Goal: Information Seeking & Learning: Compare options

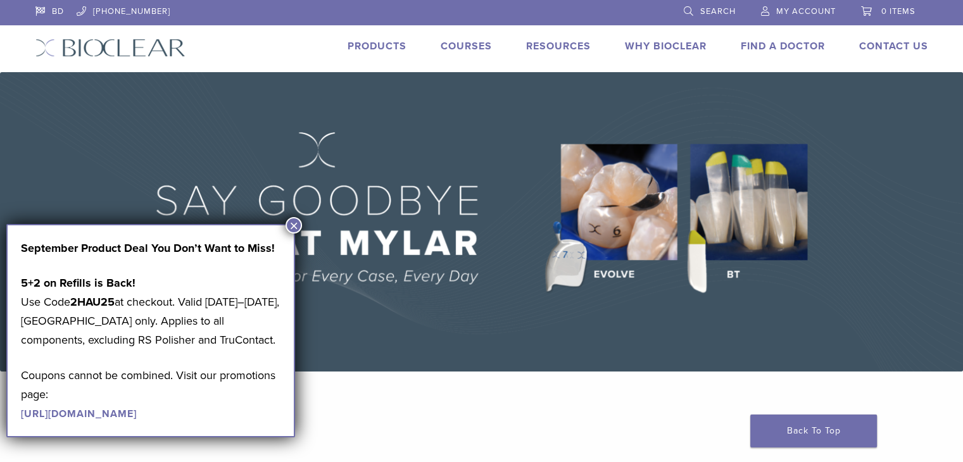
click at [362, 44] on link "Products" at bounding box center [377, 46] width 59 height 13
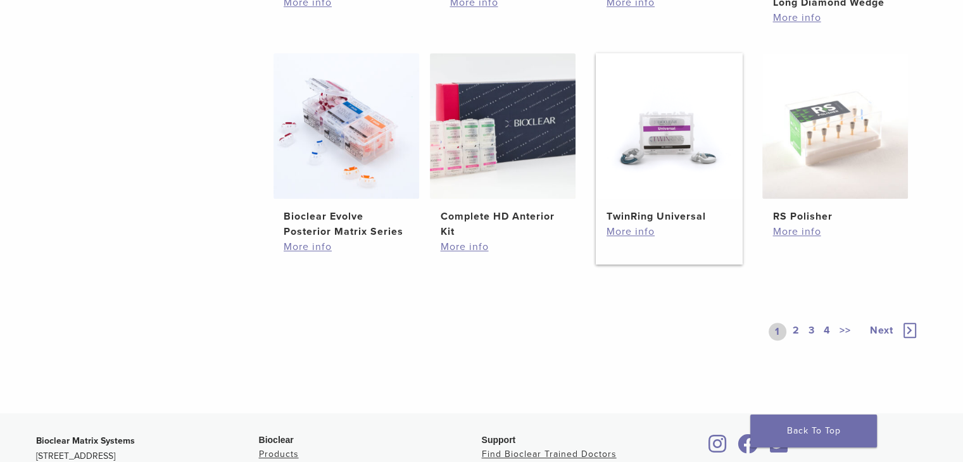
scroll to position [796, 0]
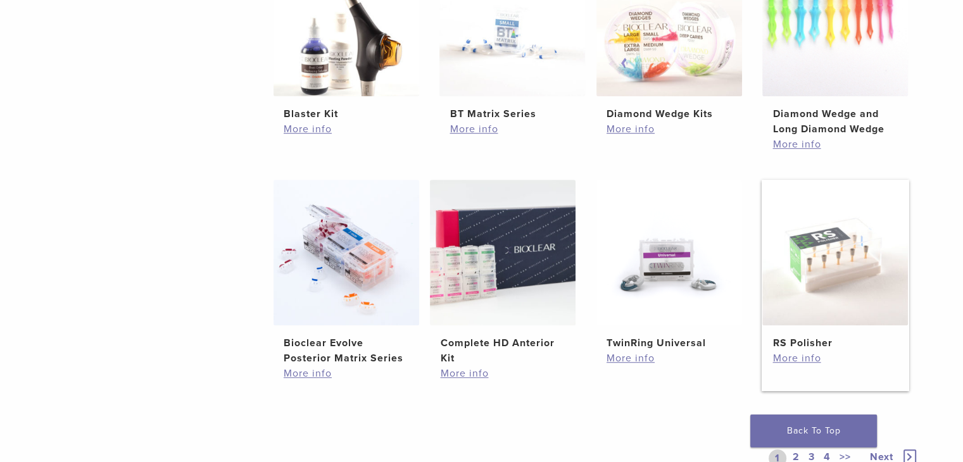
click at [835, 267] on img at bounding box center [836, 253] width 146 height 146
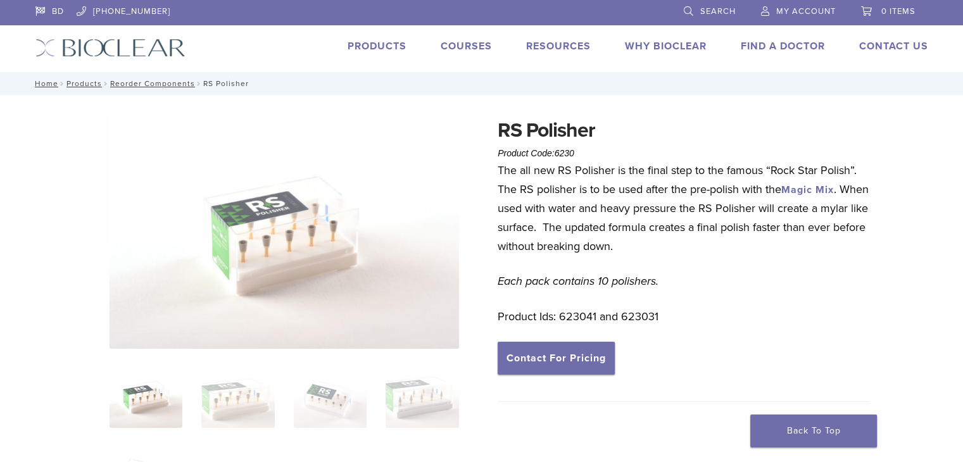
click at [265, 234] on img at bounding box center [285, 232] width 350 height 234
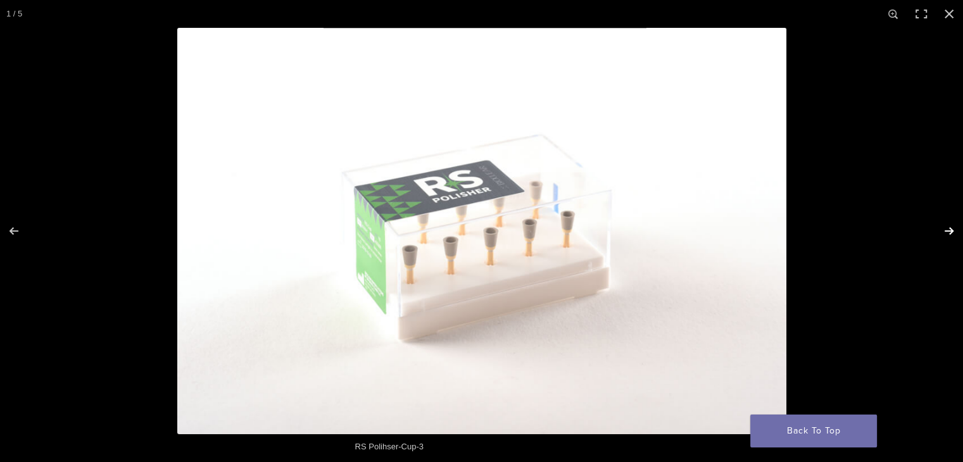
click at [951, 231] on button "Next (arrow right)" at bounding box center [941, 231] width 44 height 63
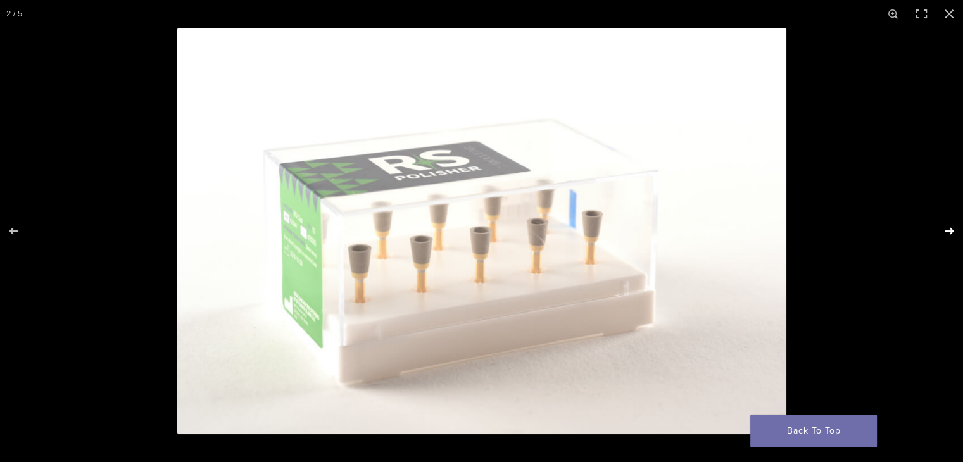
click at [941, 238] on button "Next (arrow right)" at bounding box center [941, 231] width 44 height 63
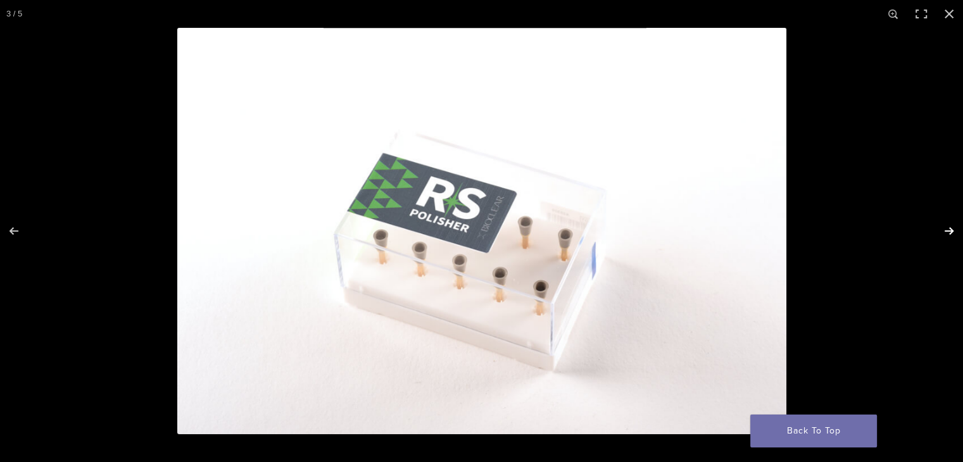
click at [944, 231] on button "Next (arrow right)" at bounding box center [941, 231] width 44 height 63
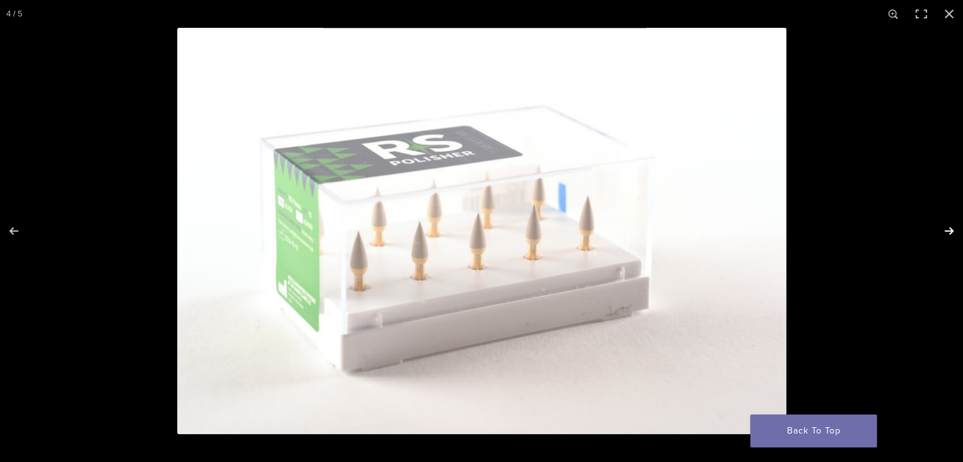
click at [944, 231] on button "Next (arrow right)" at bounding box center [941, 231] width 44 height 63
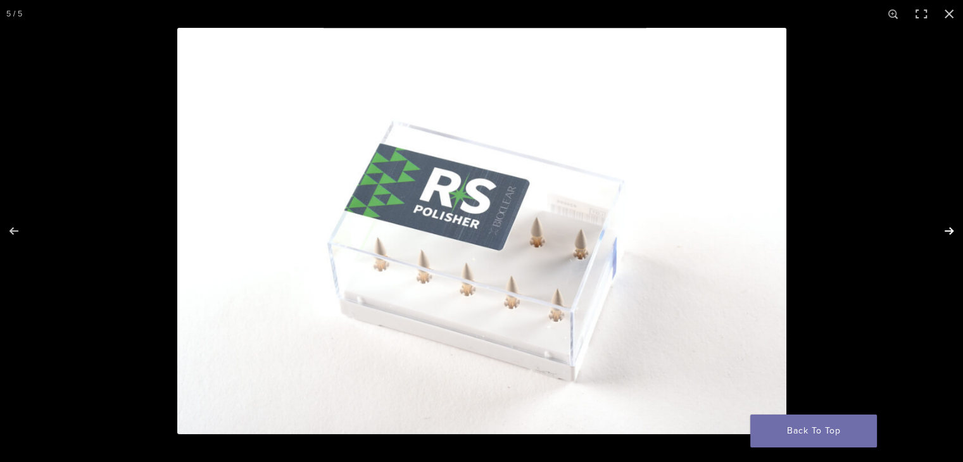
click at [944, 231] on button "Next (arrow right)" at bounding box center [941, 231] width 44 height 63
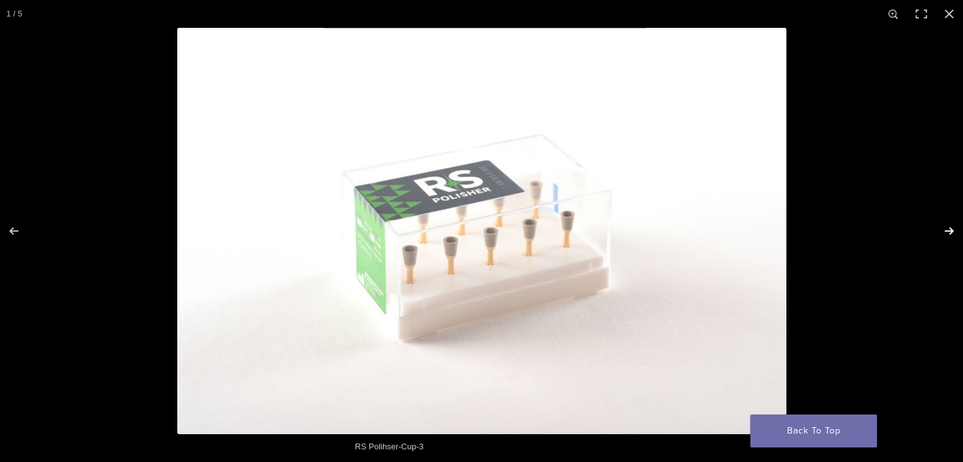
click at [944, 231] on button "Next (arrow right)" at bounding box center [941, 231] width 44 height 63
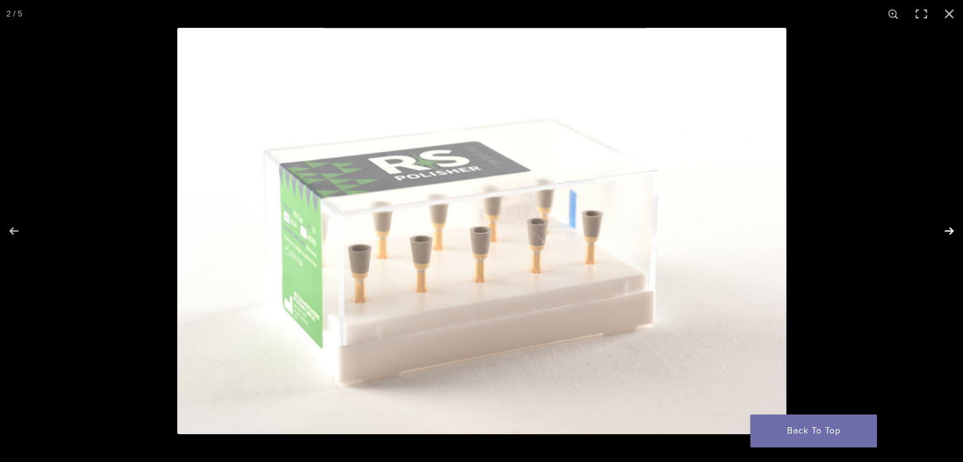
click at [944, 231] on button "Next (arrow right)" at bounding box center [941, 231] width 44 height 63
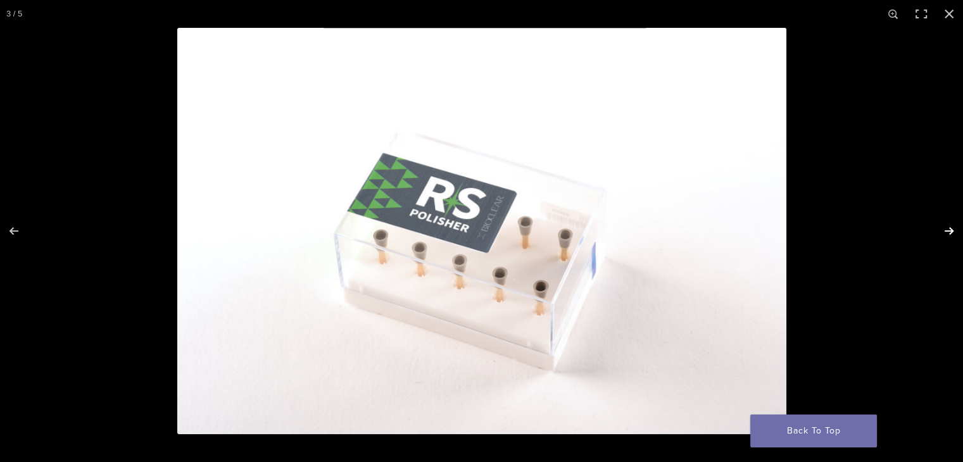
click at [944, 231] on button "Next (arrow right)" at bounding box center [941, 231] width 44 height 63
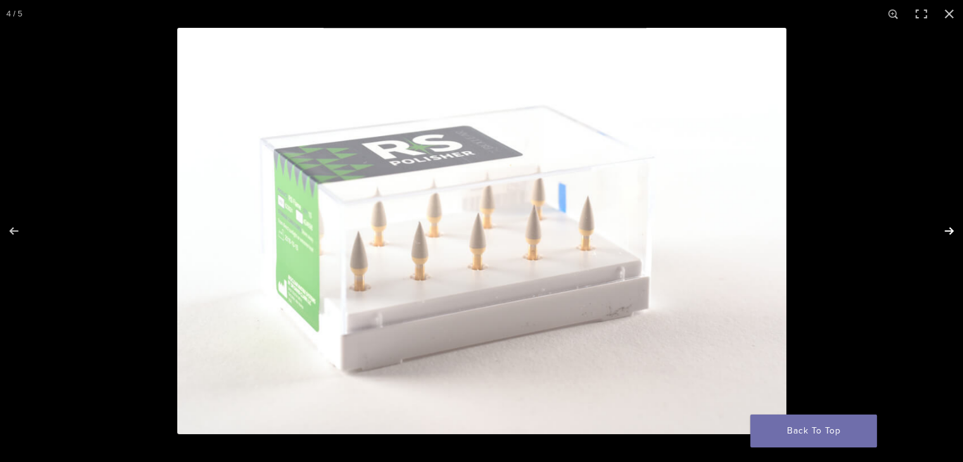
click at [944, 231] on button "Next (arrow right)" at bounding box center [941, 231] width 44 height 63
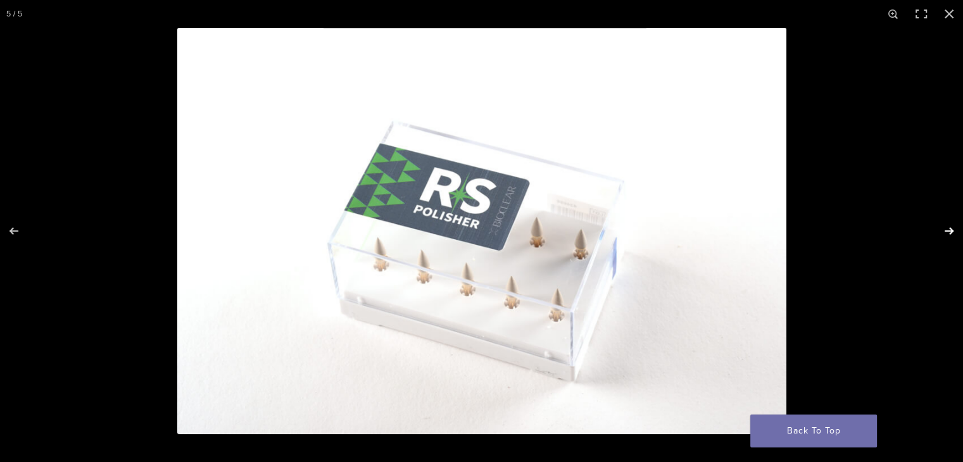
click at [944, 231] on button "Next (arrow right)" at bounding box center [941, 231] width 44 height 63
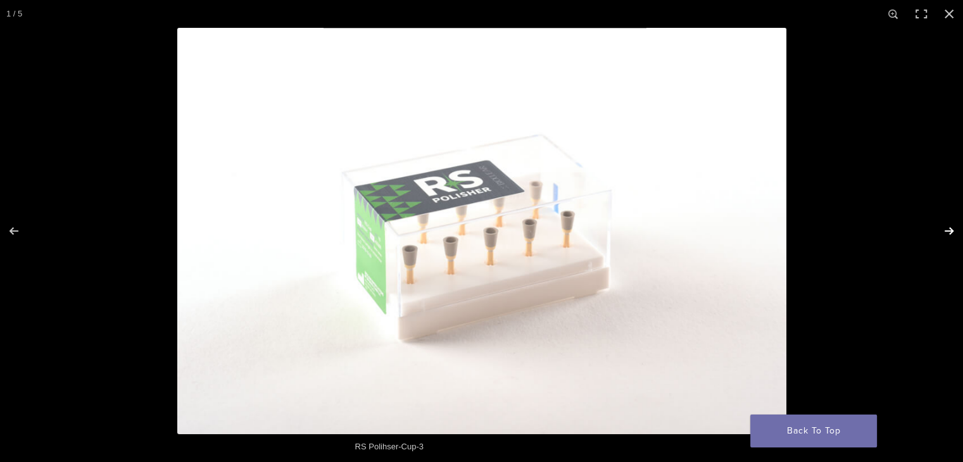
click at [944, 231] on button "Next (arrow right)" at bounding box center [941, 231] width 44 height 63
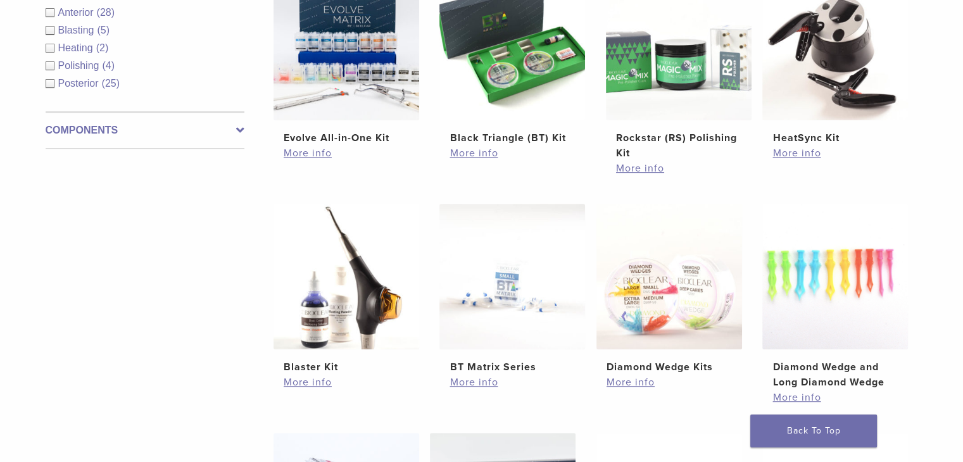
scroll to position [416, 0]
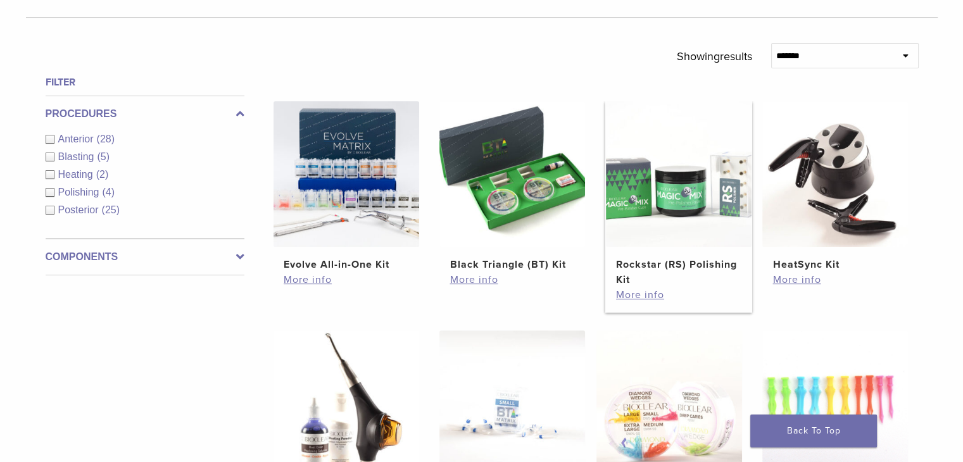
click at [674, 231] on img at bounding box center [679, 174] width 146 height 146
click at [515, 201] on img at bounding box center [513, 174] width 146 height 146
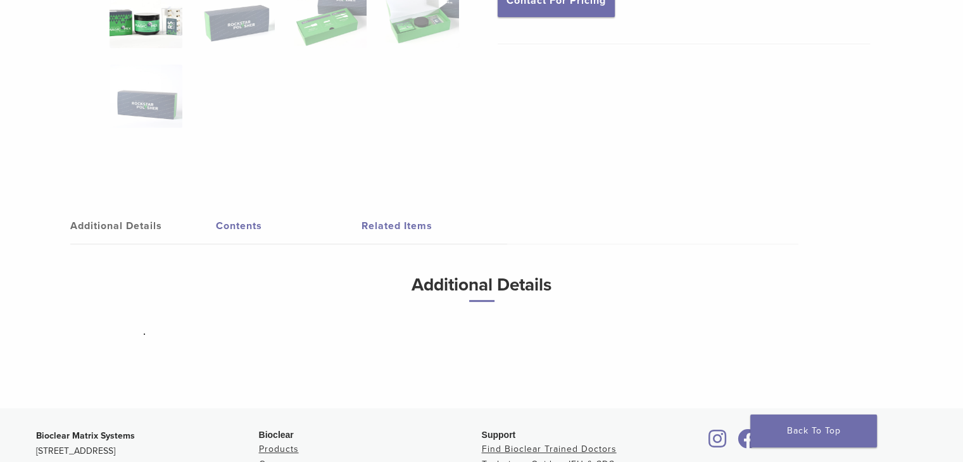
scroll to position [127, 0]
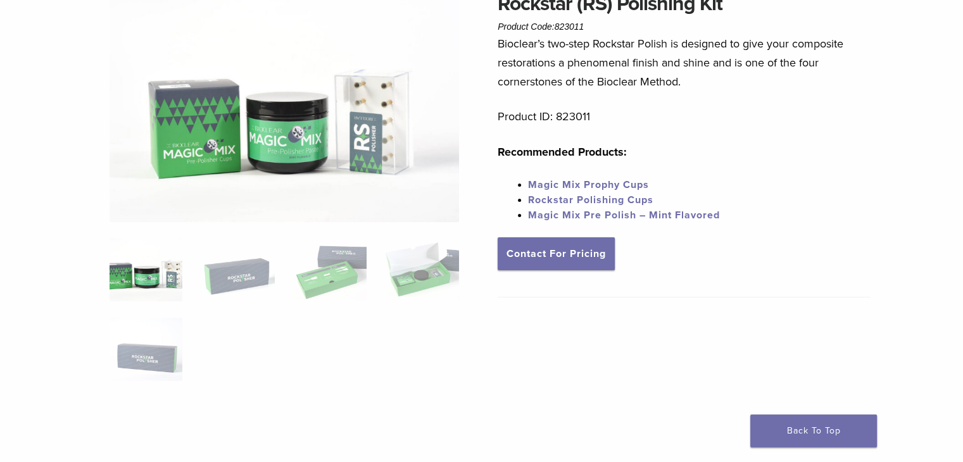
click at [145, 274] on img at bounding box center [146, 269] width 73 height 63
click at [232, 274] on img at bounding box center [237, 269] width 73 height 63
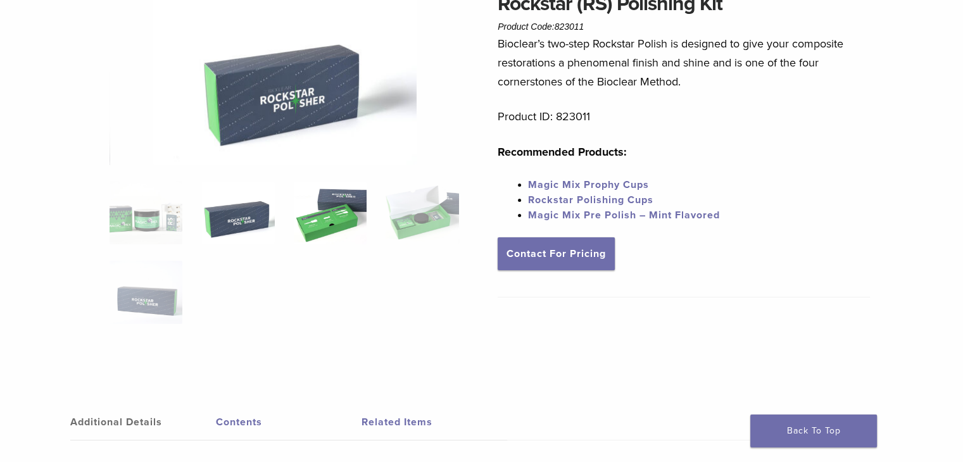
click at [330, 223] on img at bounding box center [330, 212] width 73 height 63
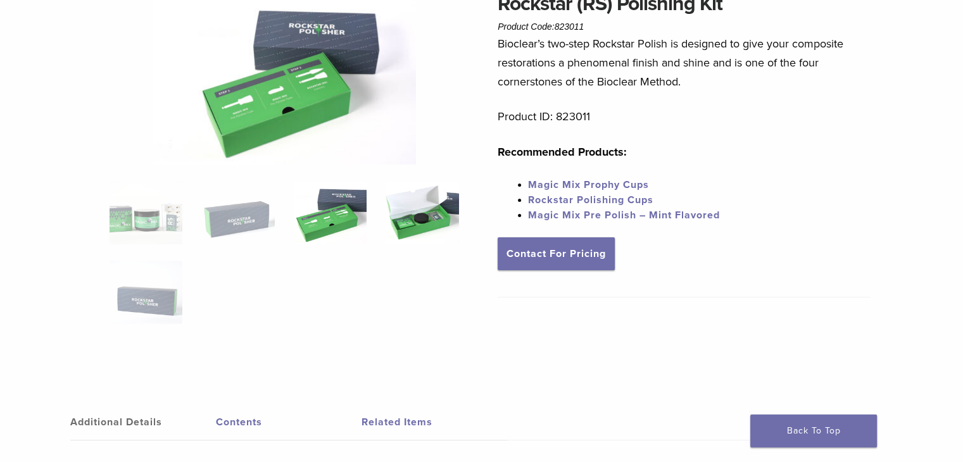
click at [402, 222] on img at bounding box center [422, 212] width 73 height 63
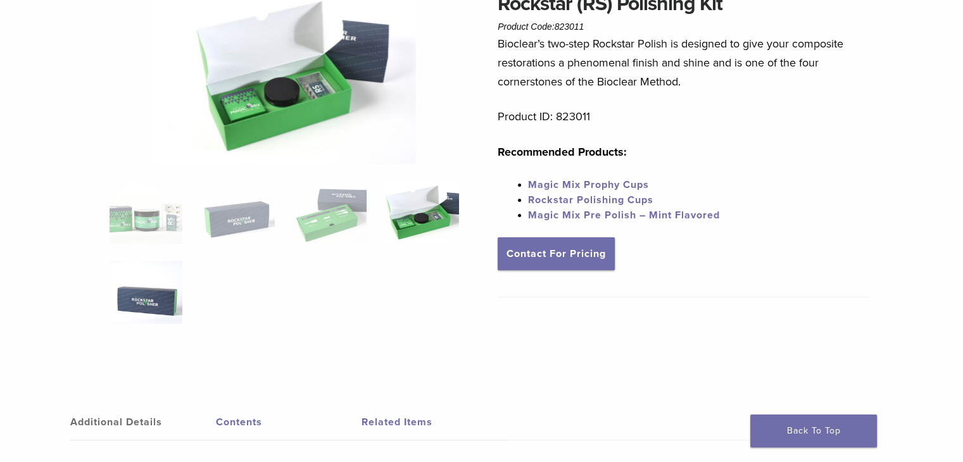
click at [148, 298] on img at bounding box center [146, 292] width 73 height 63
